Goal: Communication & Community: Answer question/provide support

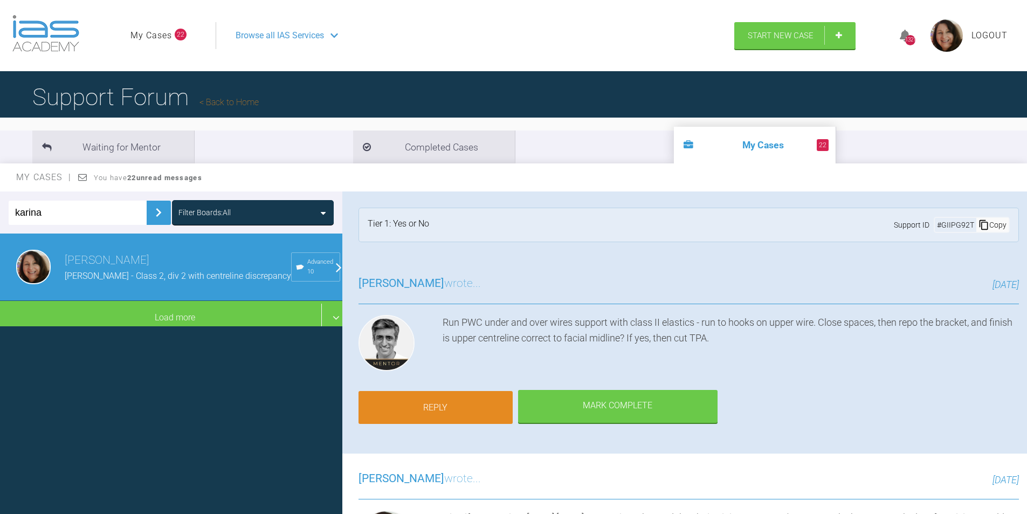
click at [459, 403] on link "Reply" at bounding box center [436, 407] width 154 height 33
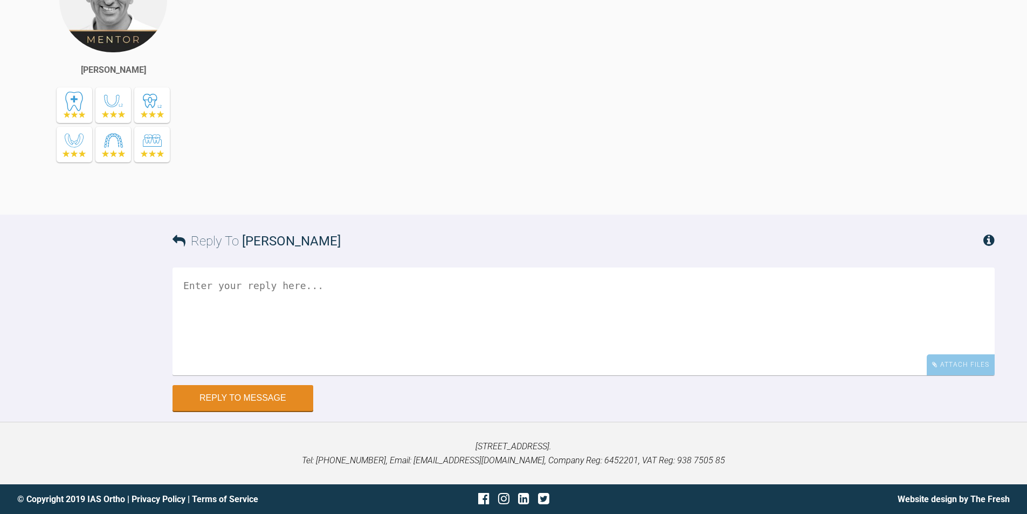
scroll to position [17870, 0]
click at [229, 288] on textarea at bounding box center [584, 321] width 822 height 108
type textarea "Hi [PERSON_NAME],"
click at [961, 361] on div "Attach Files" at bounding box center [961, 364] width 68 height 21
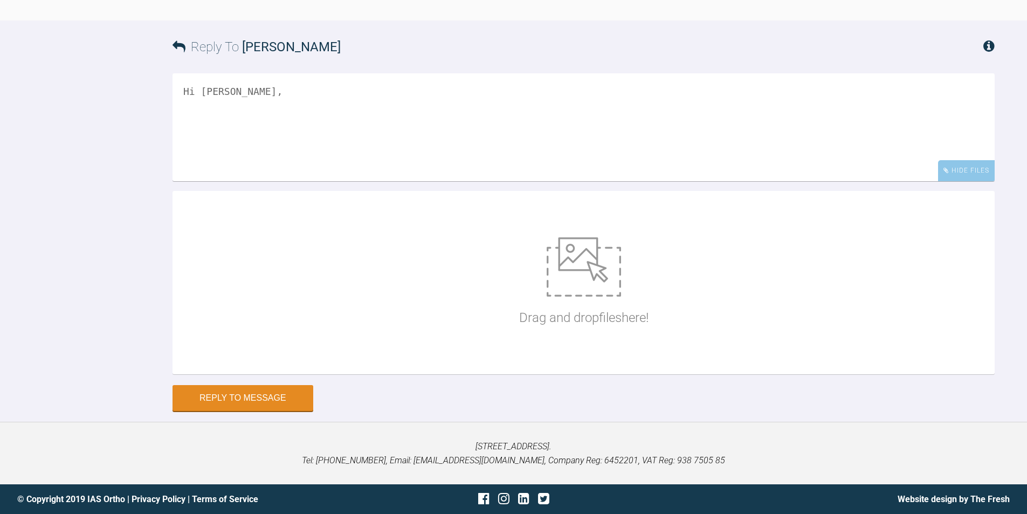
click at [575, 297] on img at bounding box center [584, 266] width 74 height 59
type input "C:\fakepath\IMG_1191.JPG"
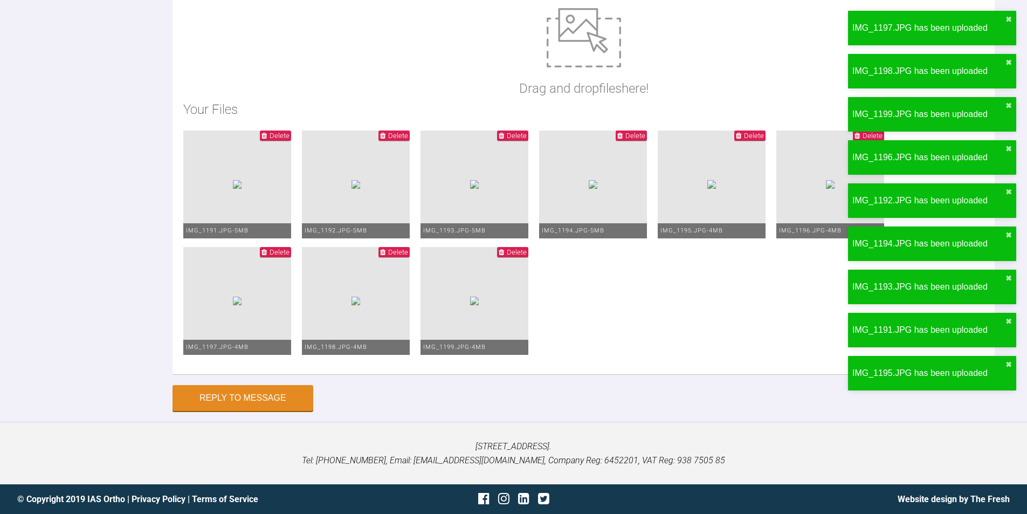
scroll to position [18302, 0]
click at [290, 132] on span "Delete" at bounding box center [280, 136] width 20 height 8
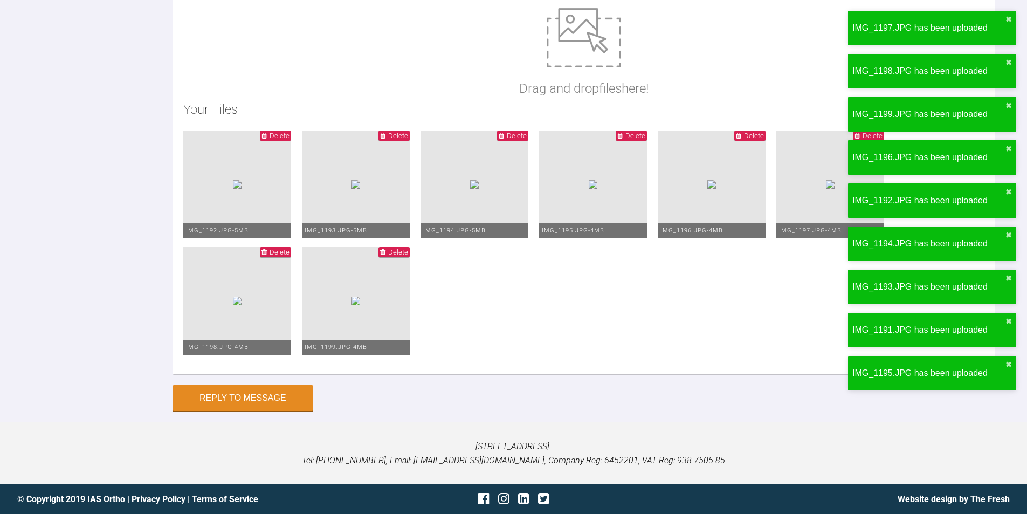
scroll to position [18257, 0]
click at [326, 130] on div "Your Files Delete IMG_1192.JPG - 5MB Delete IMG_1193.JPG - 5MB Delete IMG_1194.…" at bounding box center [583, 231] width 801 height 264
click at [290, 133] on span "Delete" at bounding box center [280, 136] width 20 height 8
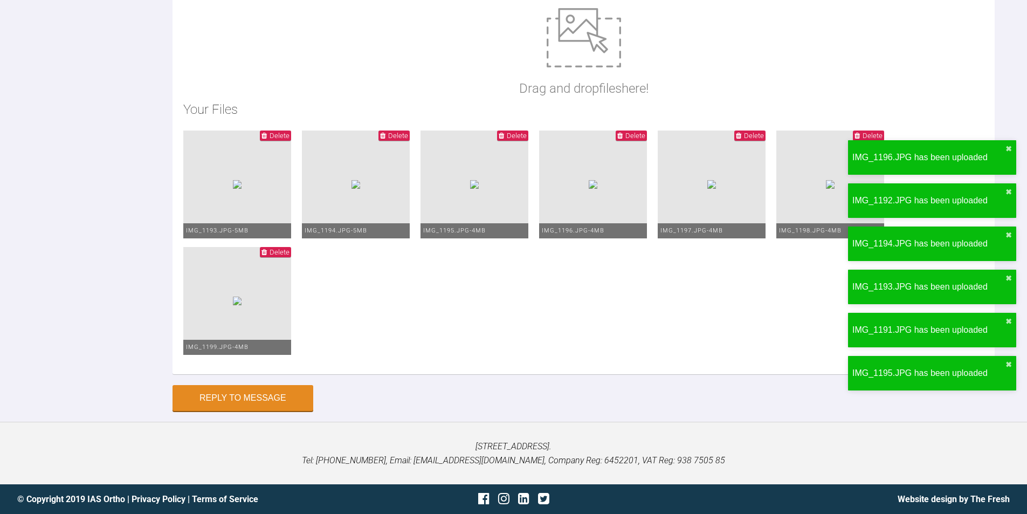
click at [290, 133] on span "Delete" at bounding box center [280, 136] width 20 height 8
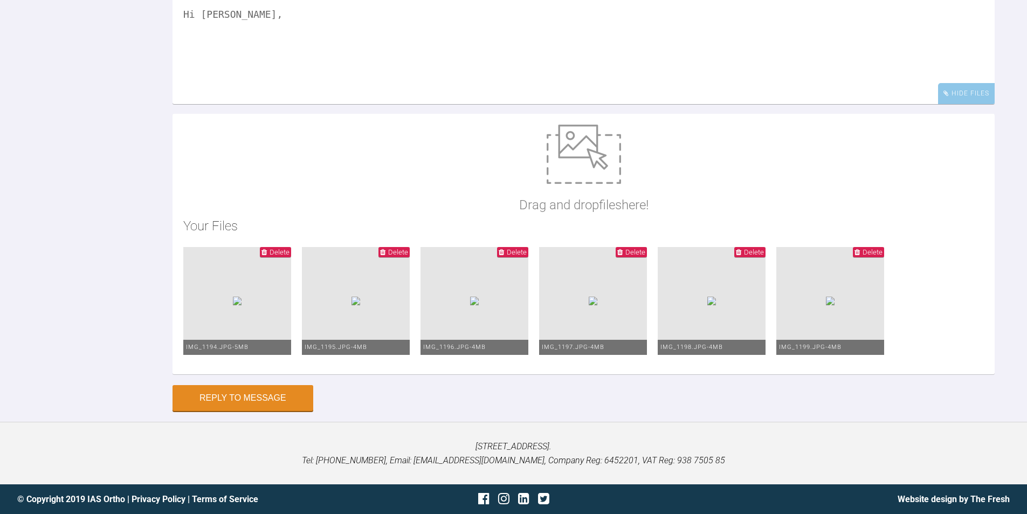
click at [290, 248] on span "Delete" at bounding box center [280, 252] width 20 height 8
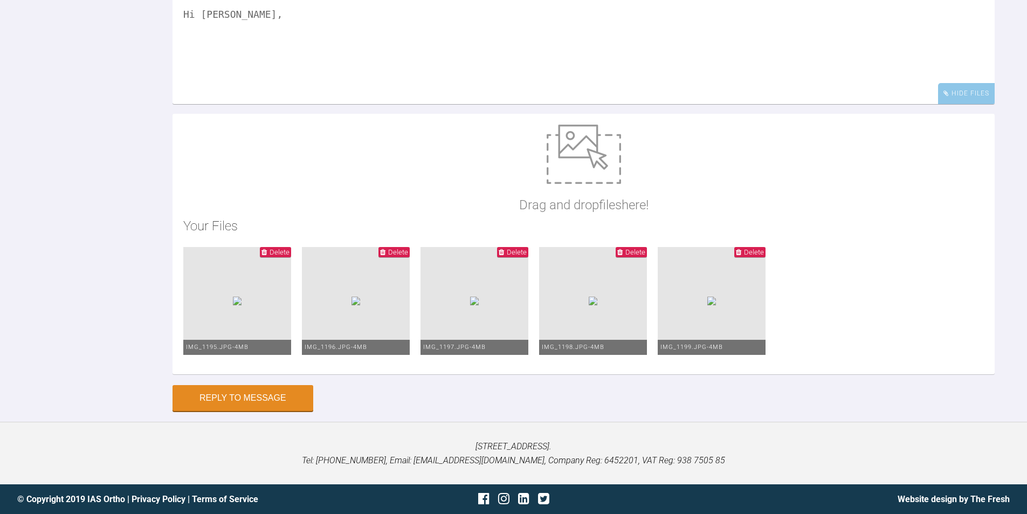
click at [290, 248] on span "Delete" at bounding box center [280, 252] width 20 height 8
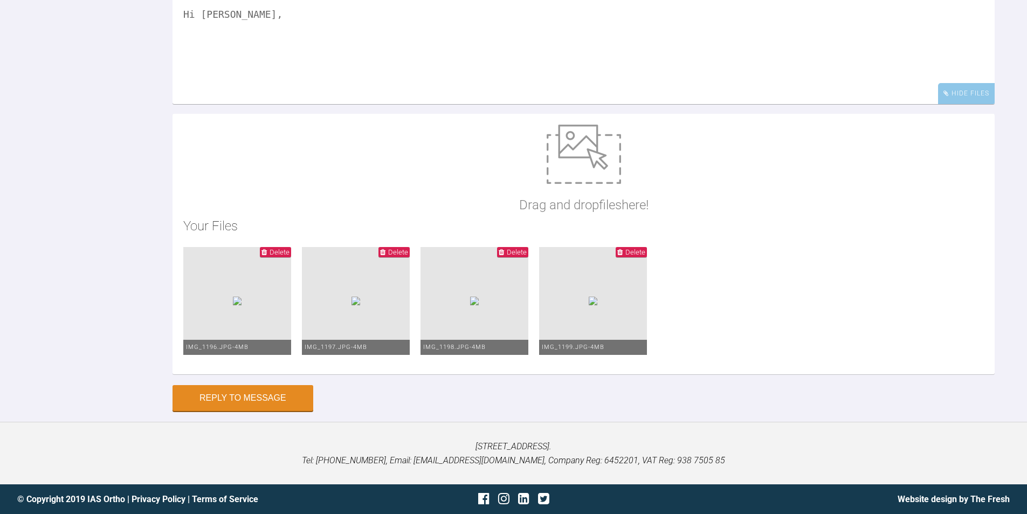
click at [290, 250] on span "Delete" at bounding box center [280, 252] width 20 height 8
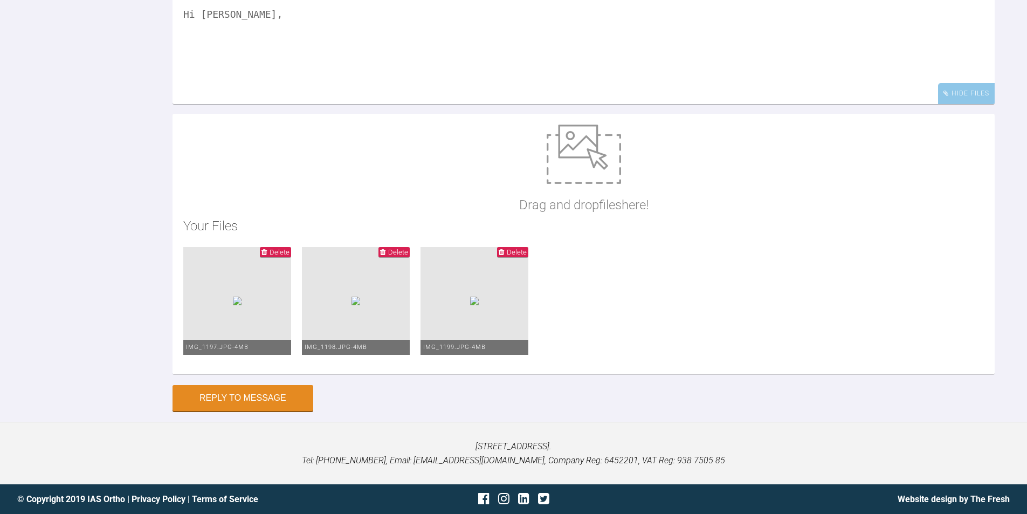
click at [291, 247] on span "Delete" at bounding box center [275, 252] width 31 height 10
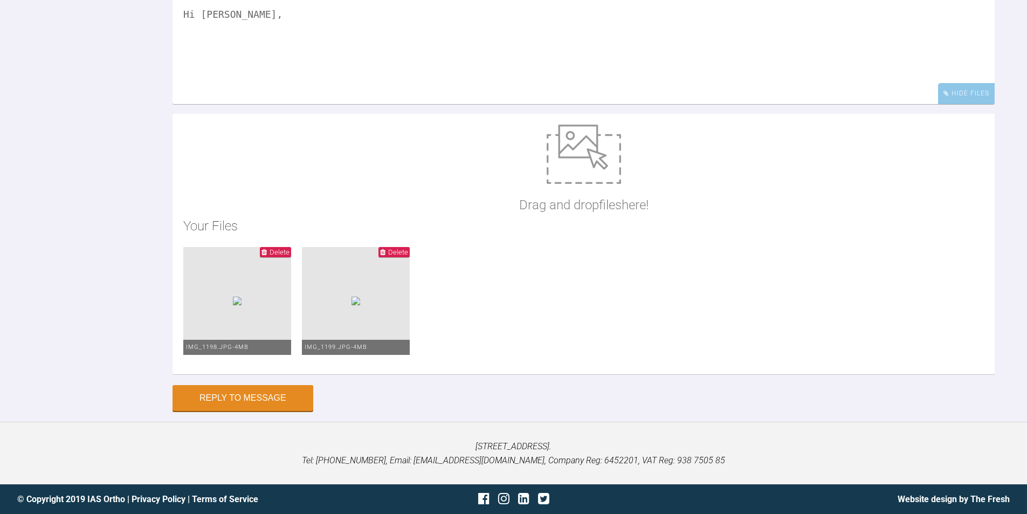
click at [290, 250] on span "Delete" at bounding box center [280, 252] width 20 height 8
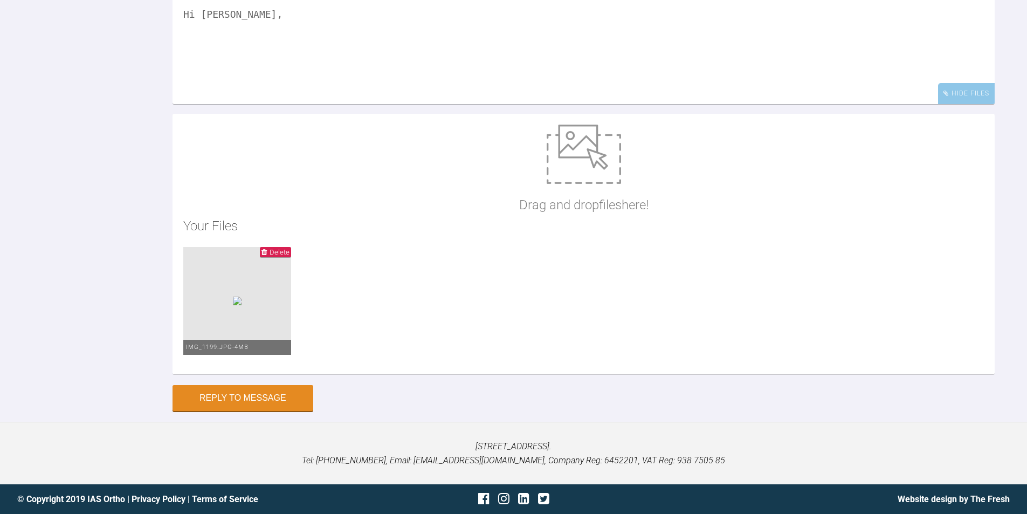
click at [290, 250] on span "Delete" at bounding box center [280, 252] width 20 height 8
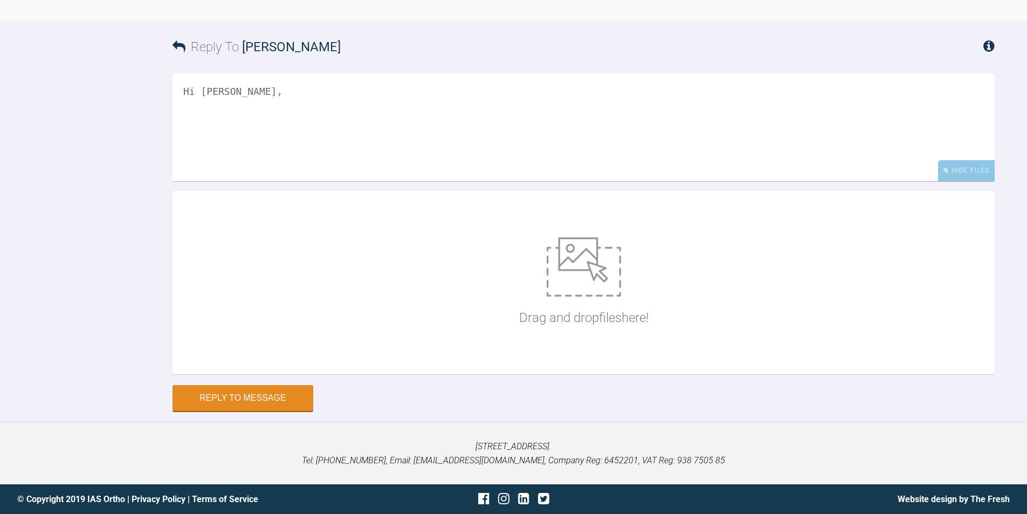
click at [617, 306] on div "Drag and drop files here!" at bounding box center [583, 283] width 129 height 162
type input "C:\fakepath\IMG_9638.JPG"
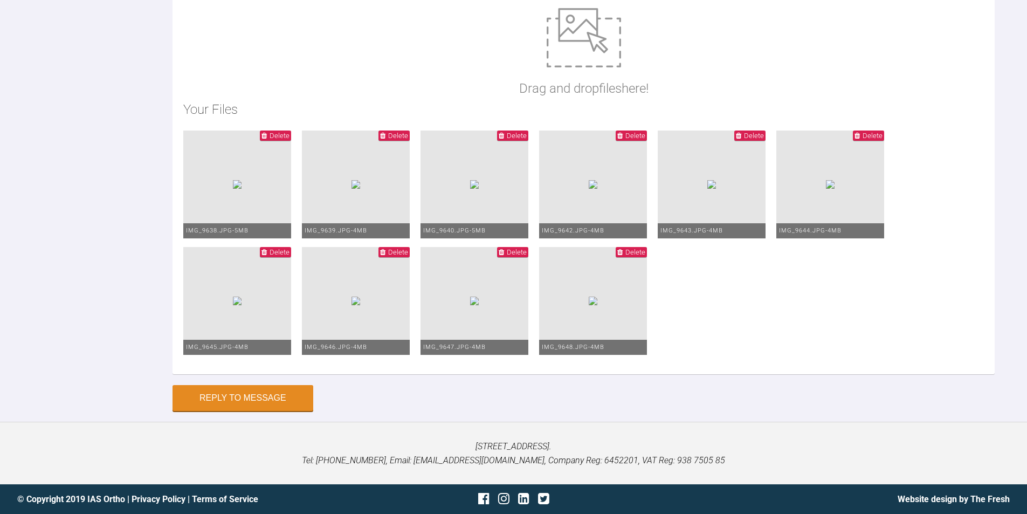
scroll to position [17993, 0]
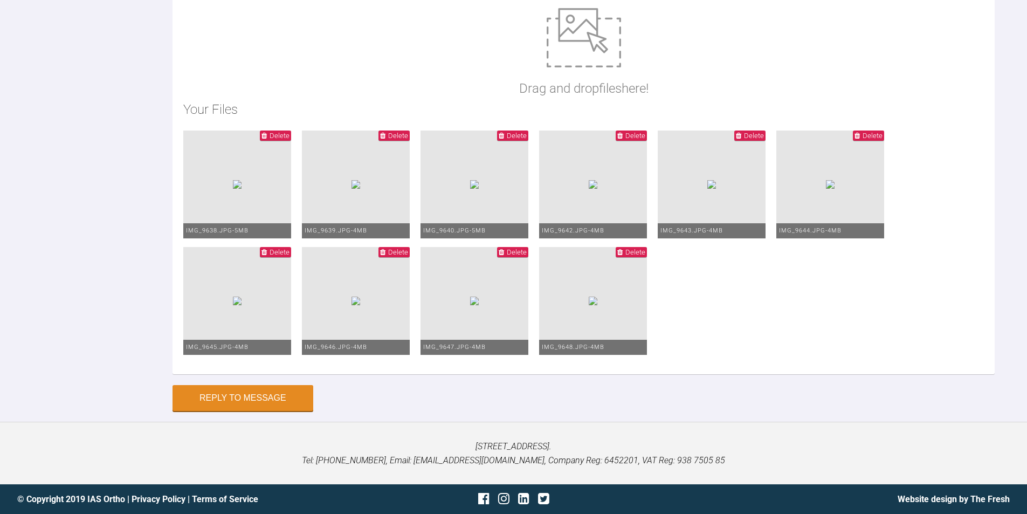
type textarea "Hi Asif, ( Apologies for the blurred photos ) saw pt [DATE] [DATE] Upper is 19 …"
click at [274, 397] on button "Reply to Message" at bounding box center [243, 399] width 141 height 26
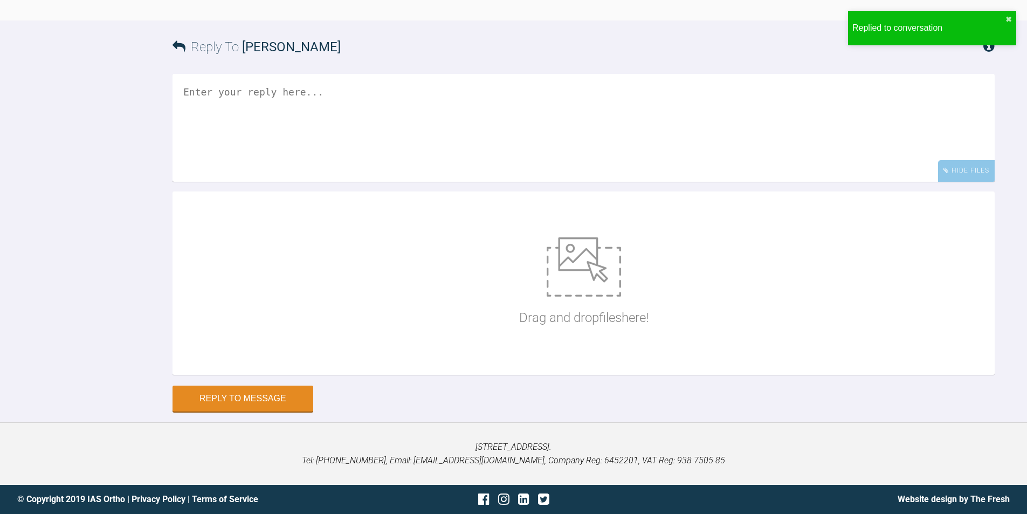
scroll to position [18252, 0]
